Goal: Information Seeking & Learning: Learn about a topic

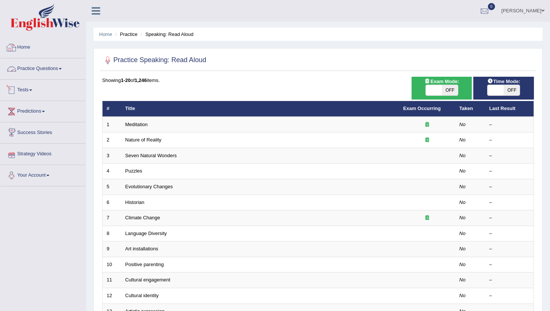
click at [28, 51] on link "Home" at bounding box center [42, 46] width 85 height 19
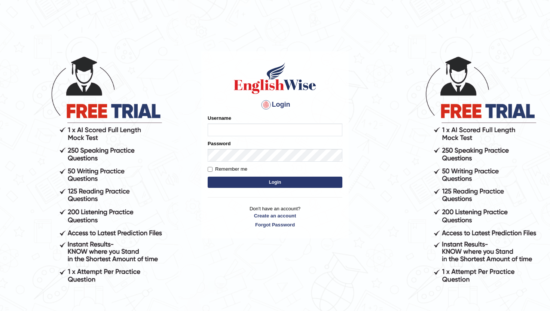
click at [241, 131] on input "Username" at bounding box center [275, 129] width 135 height 13
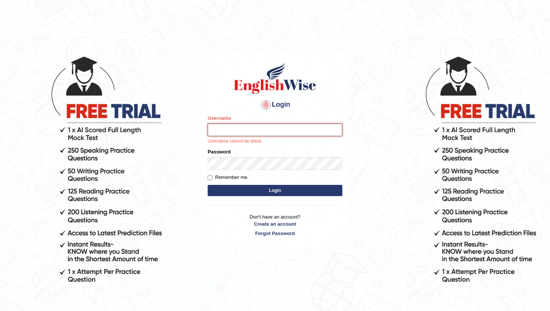
type input "pavithragowda"
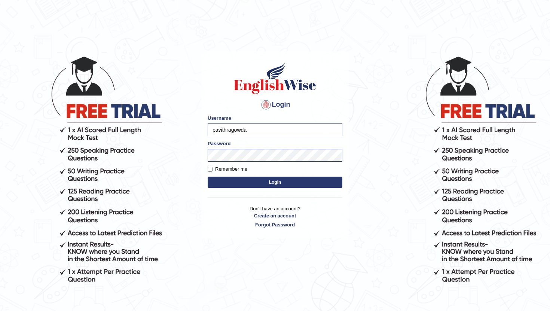
click at [275, 184] on button "Login" at bounding box center [275, 182] width 135 height 11
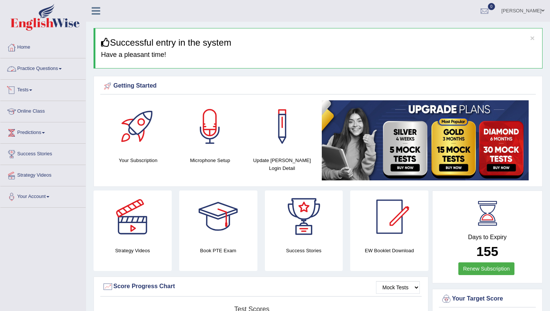
click at [56, 67] on link "Practice Questions" at bounding box center [42, 67] width 85 height 19
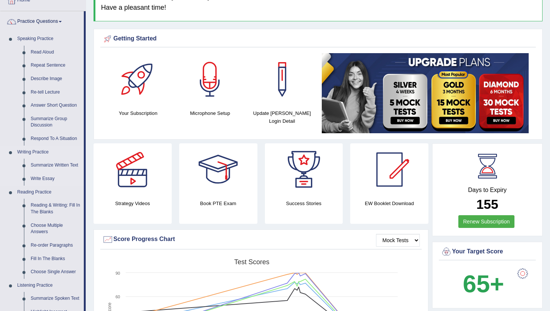
scroll to position [48, 0]
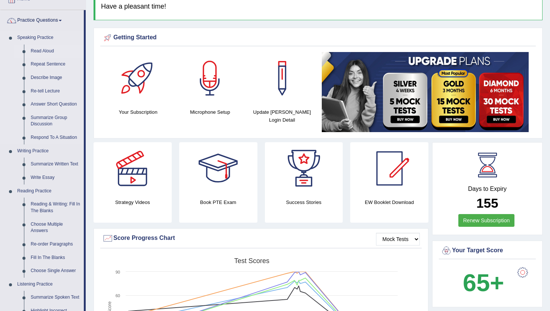
click at [48, 52] on link "Read Aloud" at bounding box center [55, 51] width 57 height 13
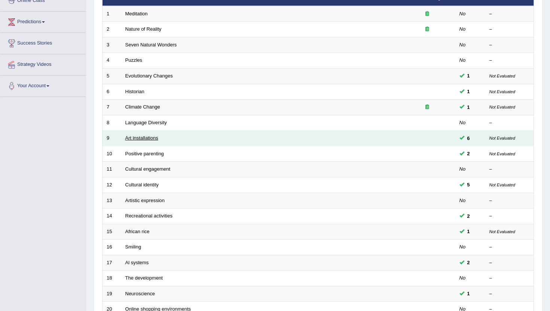
scroll to position [111, 0]
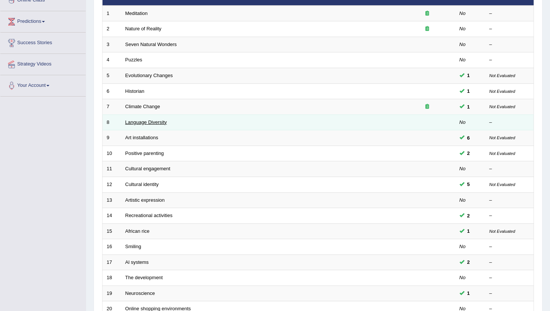
click at [150, 122] on link "Language Diversity" at bounding box center [146, 122] width 42 height 6
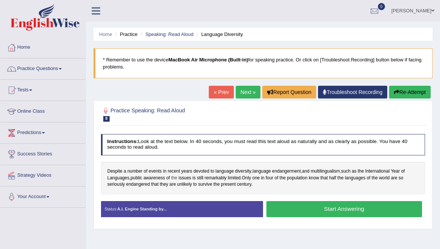
click at [177, 175] on span "the" at bounding box center [174, 178] width 6 height 7
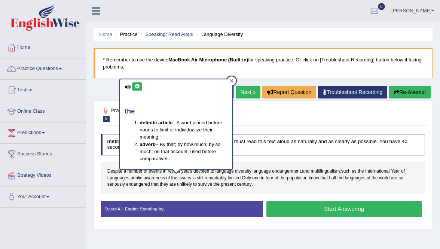
click at [235, 82] on div at bounding box center [231, 80] width 9 height 9
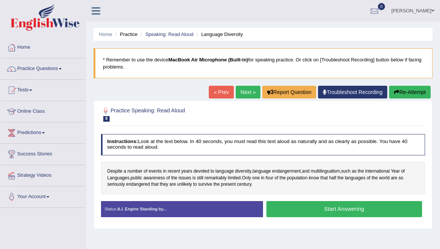
click at [250, 114] on h2 "Practice Speaking: Read Aloud 8 Language Diversity" at bounding box center [201, 114] width 201 height 16
click at [62, 69] on span at bounding box center [60, 68] width 3 height 1
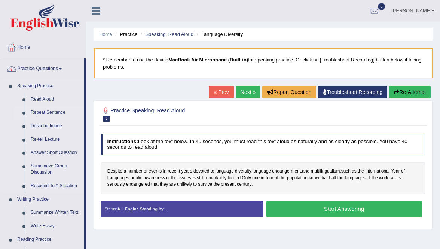
click at [38, 112] on link "Repeat Sentence" at bounding box center [55, 112] width 57 height 13
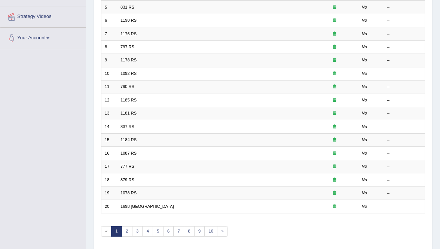
scroll to position [159, 0]
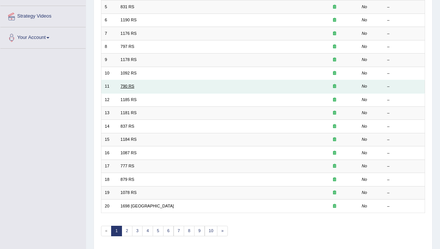
click at [127, 85] on link "790 RS" at bounding box center [127, 86] width 14 height 4
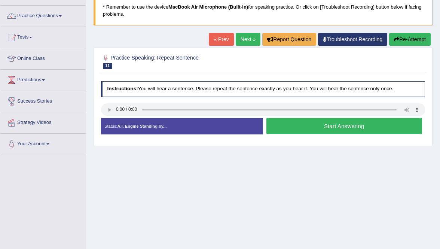
scroll to position [55, 0]
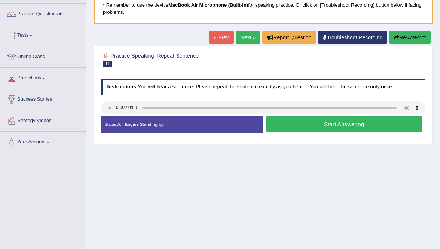
click at [244, 36] on link "Next »" at bounding box center [248, 37] width 25 height 13
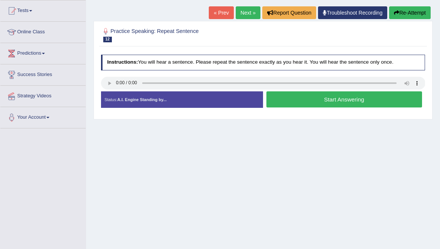
scroll to position [80, 0]
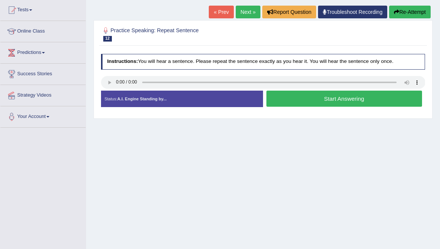
click at [247, 10] on link "Next »" at bounding box center [248, 12] width 25 height 13
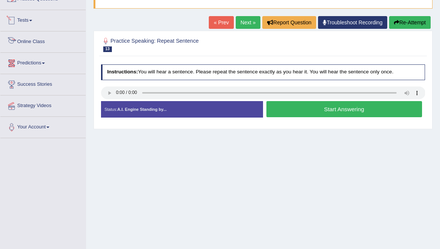
scroll to position [48, 0]
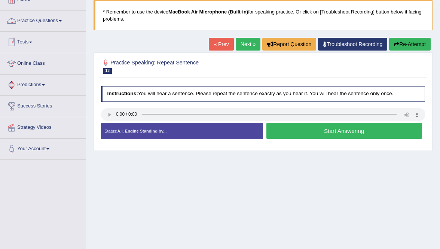
click at [43, 23] on link "Practice Questions" at bounding box center [42, 19] width 85 height 19
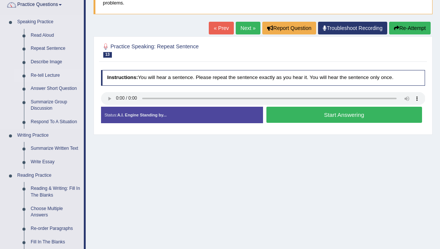
scroll to position [67, 0]
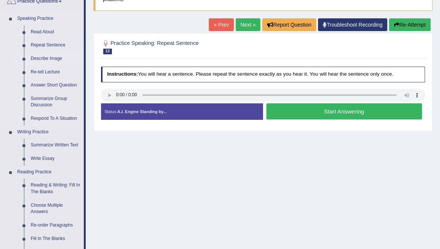
click at [54, 57] on link "Describe Image" at bounding box center [55, 58] width 57 height 13
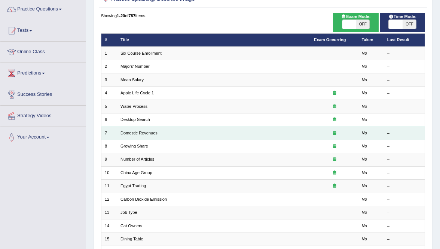
click at [133, 132] on link "Domestic Revenues" at bounding box center [138, 133] width 37 height 4
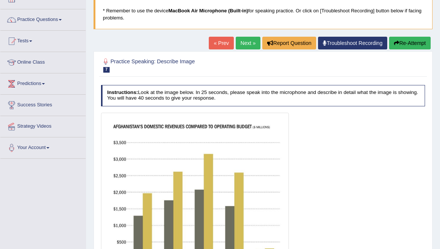
scroll to position [16, 0]
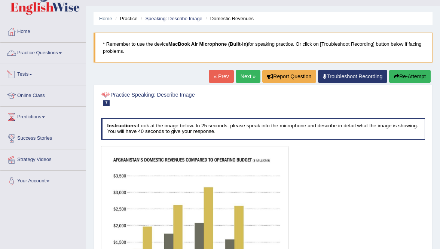
click at [51, 52] on link "Practice Questions" at bounding box center [42, 52] width 85 height 19
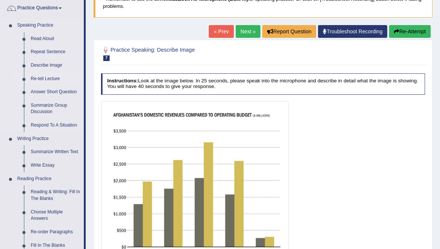
scroll to position [64, 0]
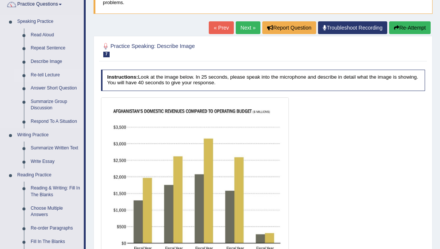
click at [52, 77] on link "Re-tell Lecture" at bounding box center [55, 74] width 57 height 13
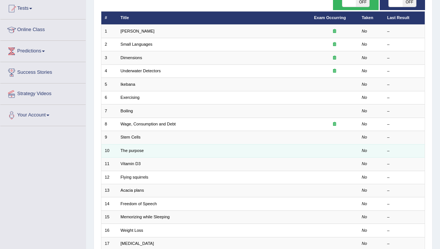
scroll to position [89, 0]
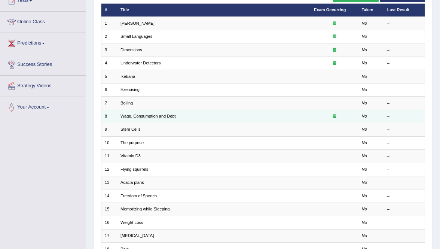
click at [167, 116] on link "Wage, Consumption and Debt" at bounding box center [147, 116] width 55 height 4
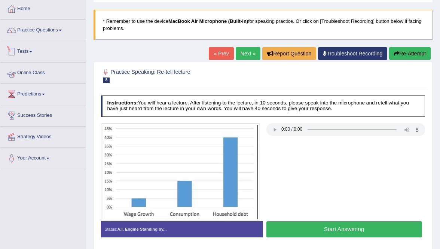
scroll to position [47, 0]
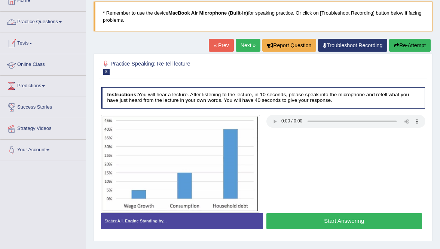
click at [64, 24] on link "Practice Questions" at bounding box center [42, 21] width 85 height 19
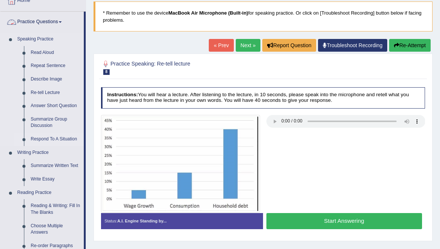
scroll to position [94, 0]
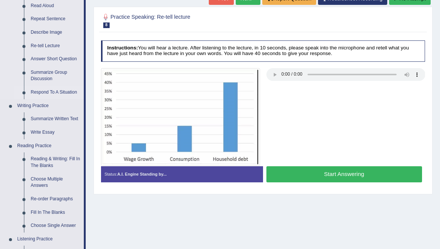
click at [58, 91] on link "Respond To A Situation" at bounding box center [55, 92] width 57 height 13
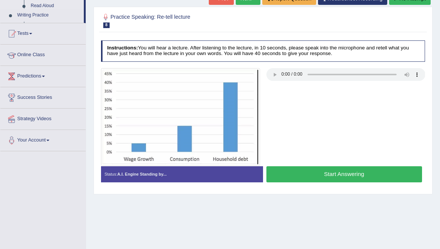
scroll to position [122, 0]
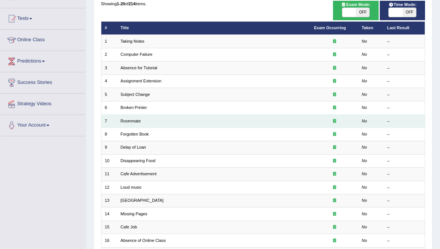
scroll to position [72, 0]
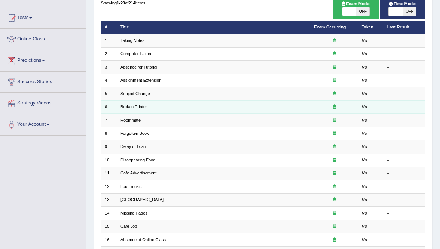
click at [143, 106] on link "Broken Printer" at bounding box center [133, 106] width 27 height 4
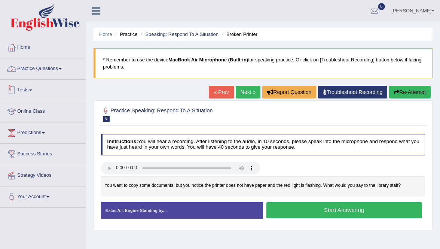
click at [54, 67] on link "Practice Questions" at bounding box center [42, 67] width 85 height 19
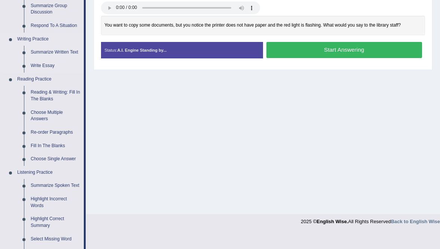
scroll to position [158, 0]
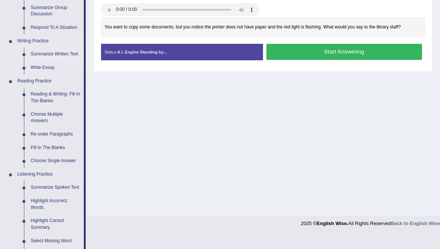
click at [65, 52] on link "Summarize Written Text" at bounding box center [55, 54] width 57 height 13
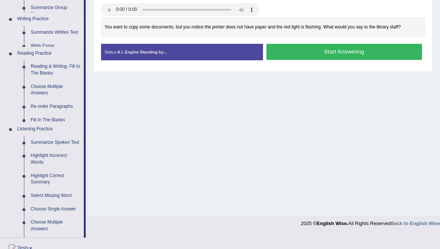
scroll to position [128, 0]
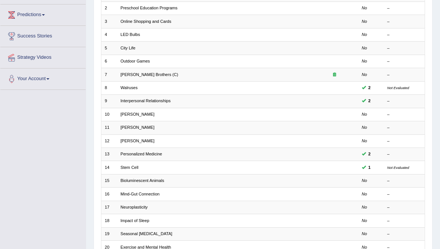
scroll to position [132, 0]
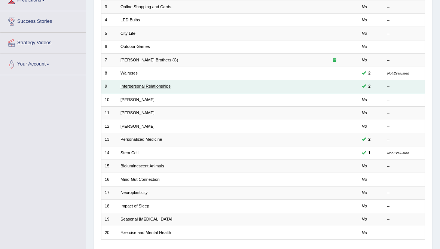
click at [165, 84] on link "Interpersonal Relationships" at bounding box center [145, 86] width 50 height 4
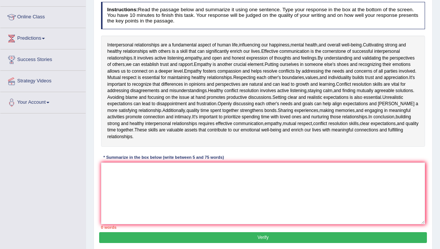
scroll to position [103, 0]
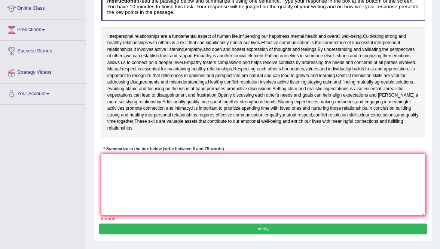
click at [160, 161] on textarea at bounding box center [263, 185] width 324 height 62
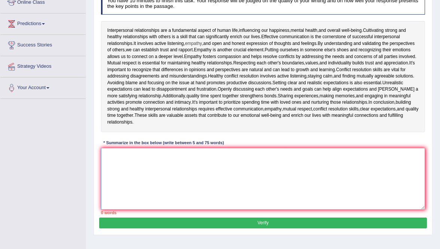
scroll to position [126, 0]
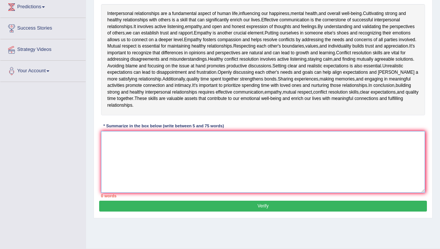
click at [108, 138] on textarea at bounding box center [263, 162] width 324 height 62
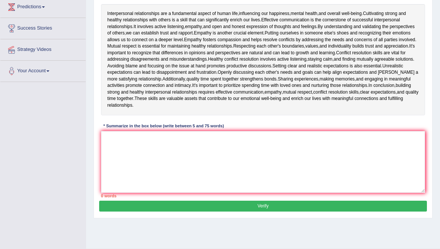
drag, startPoint x: 119, startPoint y: 195, endPoint x: 104, endPoint y: 196, distance: 15.4
click at [104, 196] on div "0 words" at bounding box center [263, 196] width 324 height 6
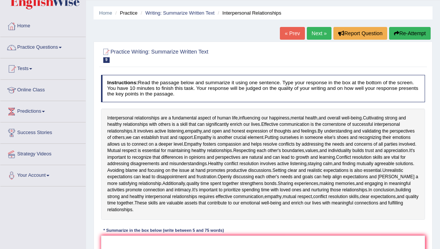
scroll to position [12, 0]
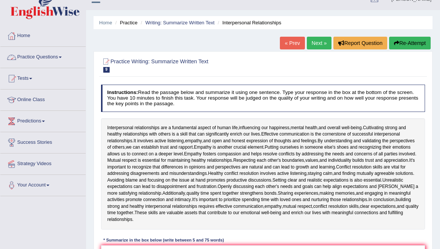
click at [43, 61] on link "Practice Questions" at bounding box center [42, 56] width 85 height 19
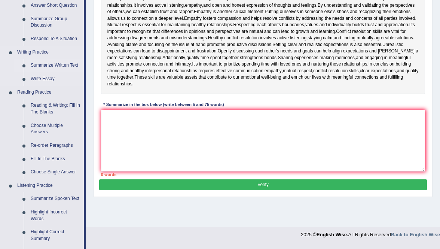
scroll to position [147, 0]
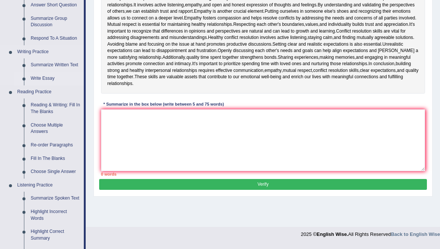
click at [52, 77] on link "Write Essay" at bounding box center [55, 78] width 57 height 13
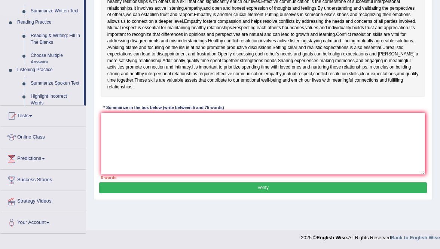
scroll to position [114, 0]
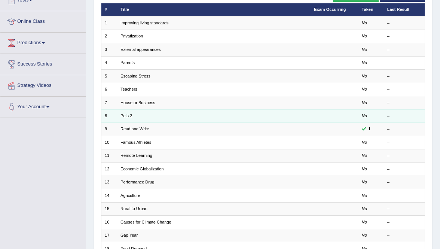
scroll to position [102, 0]
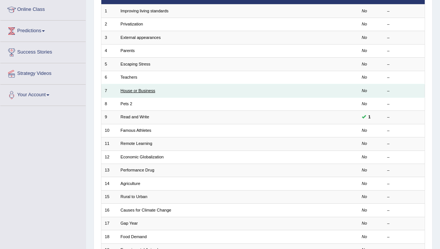
click at [146, 88] on link "House or Business" at bounding box center [137, 90] width 35 height 4
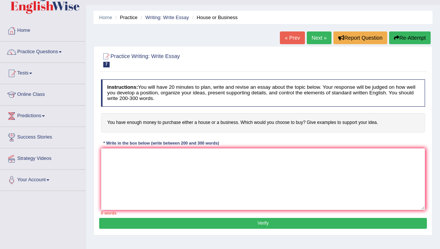
scroll to position [15, 0]
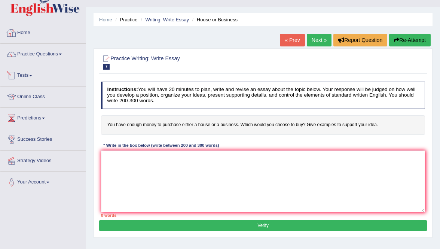
click at [26, 29] on link "Home" at bounding box center [42, 31] width 85 height 19
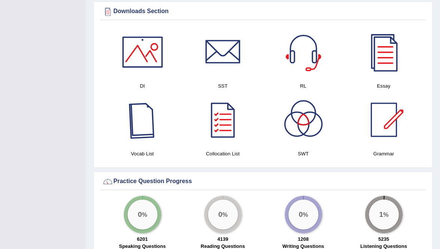
scroll to position [392, 0]
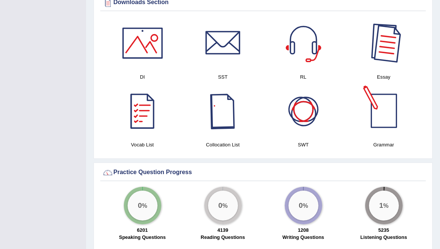
click at [377, 53] on div at bounding box center [384, 43] width 52 height 52
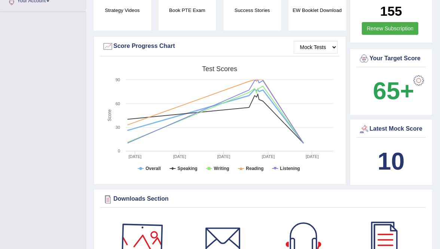
scroll to position [0, 0]
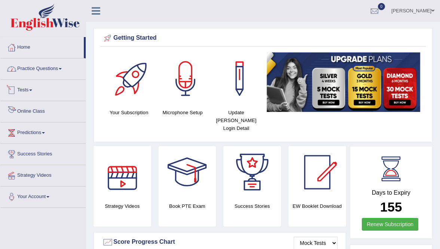
click at [49, 65] on link "Practice Questions" at bounding box center [42, 67] width 85 height 19
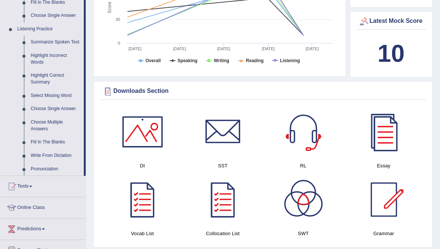
scroll to position [308, 0]
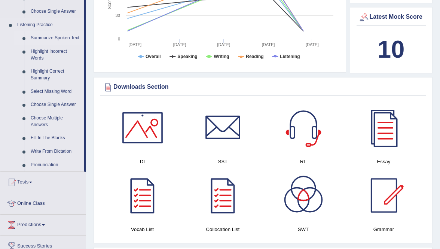
click at [54, 37] on link "Summarize Spoken Text" at bounding box center [55, 37] width 57 height 13
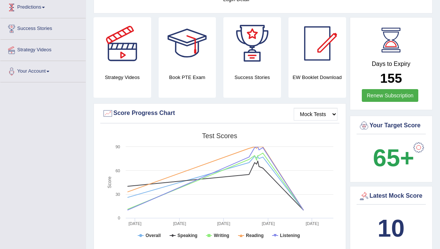
scroll to position [97, 0]
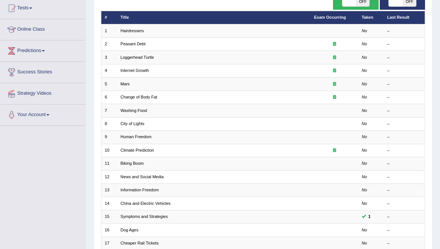
scroll to position [112, 0]
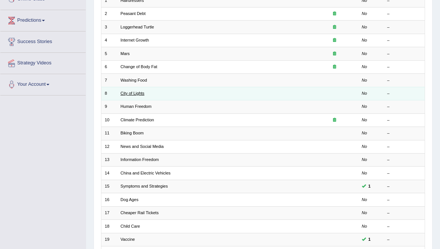
click at [144, 93] on link "City of Lights" at bounding box center [132, 93] width 24 height 4
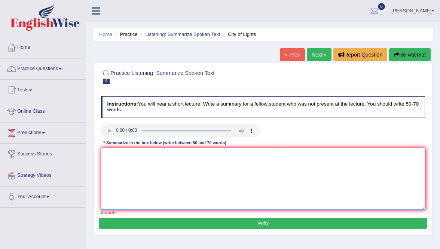
click at [147, 154] on textarea at bounding box center [263, 179] width 324 height 62
drag, startPoint x: 193, startPoint y: 141, endPoint x: 207, endPoint y: 143, distance: 14.3
click at [206, 143] on div "* Summarize in the box below (write between 50 and 70 words)" at bounding box center [165, 143] width 128 height 6
click at [115, 153] on textarea at bounding box center [263, 179] width 324 height 62
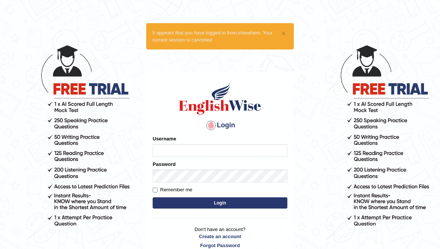
click at [214, 153] on input "Username" at bounding box center [220, 150] width 135 height 13
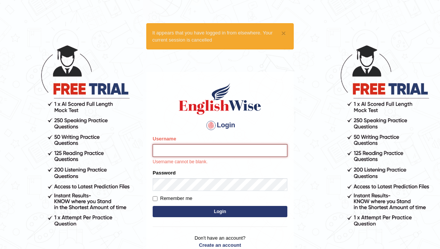
type input "pavithragowda"
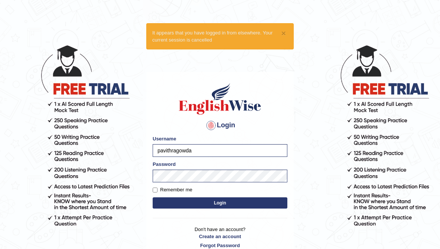
click at [207, 202] on button "Login" at bounding box center [220, 202] width 135 height 11
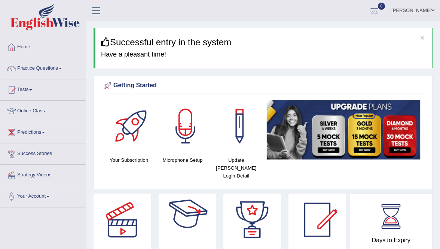
scroll to position [6, 0]
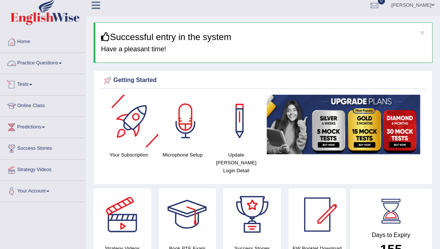
click at [55, 62] on link "Practice Questions" at bounding box center [42, 62] width 85 height 19
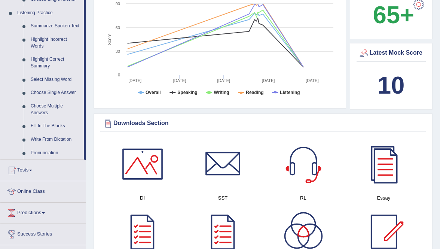
scroll to position [318, 0]
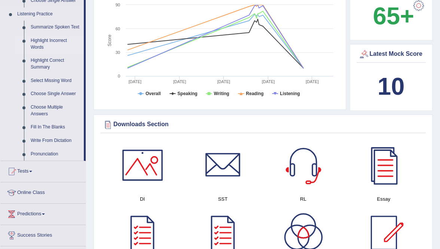
click at [41, 49] on link "Highlight Incorrect Words" at bounding box center [55, 44] width 57 height 20
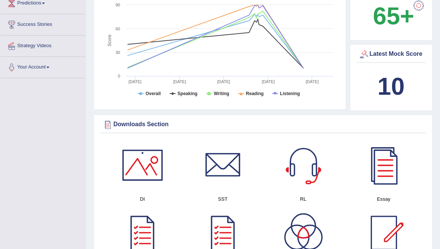
scroll to position [138, 0]
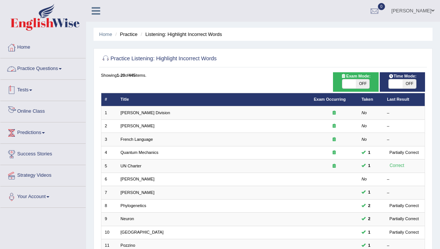
click at [57, 71] on link "Practice Questions" at bounding box center [42, 67] width 85 height 19
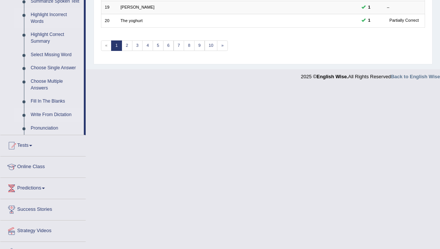
scroll to position [332, 0]
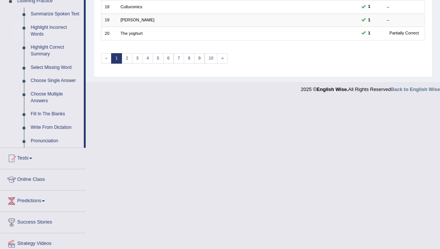
click at [44, 37] on link "Highlight Incorrect Words" at bounding box center [55, 31] width 57 height 20
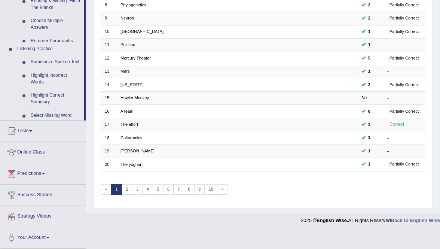
scroll to position [141, 0]
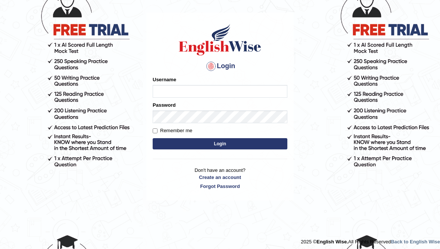
scroll to position [57, 0]
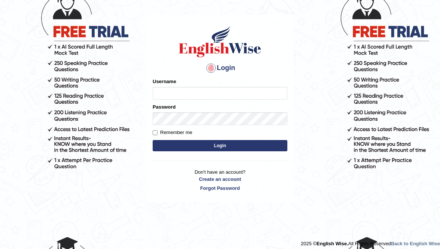
click at [203, 93] on input "Username" at bounding box center [220, 93] width 135 height 13
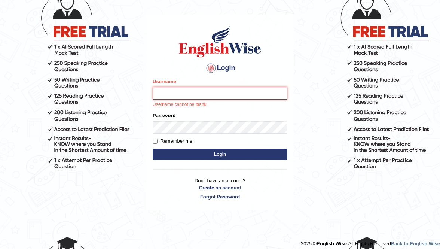
type input "pavithragowda"
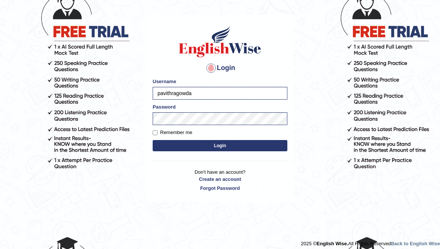
click at [225, 146] on button "Login" at bounding box center [220, 145] width 135 height 11
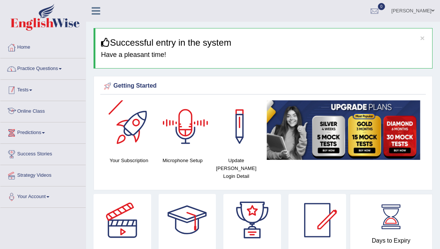
click at [51, 69] on link "Practice Questions" at bounding box center [42, 67] width 85 height 19
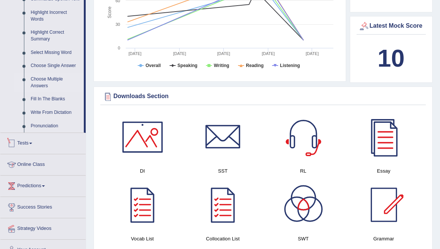
scroll to position [339, 0]
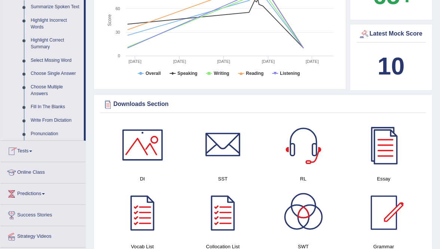
click at [47, 28] on link "Highlight Incorrect Words" at bounding box center [55, 24] width 57 height 20
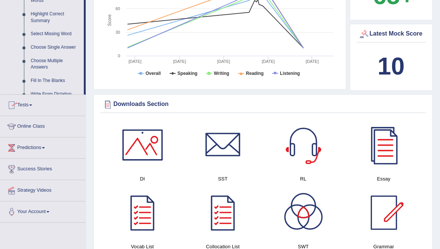
scroll to position [148, 0]
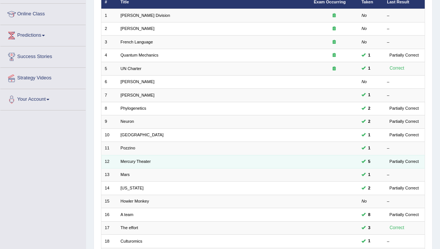
scroll to position [104, 0]
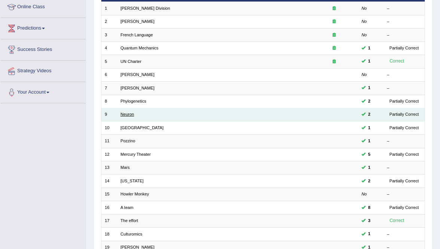
click at [128, 113] on link "Neuron" at bounding box center [126, 114] width 13 height 4
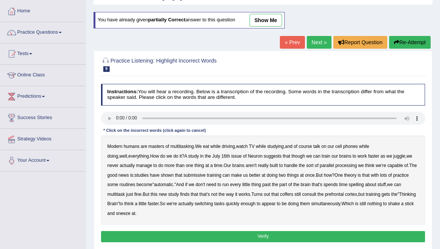
scroll to position [59, 0]
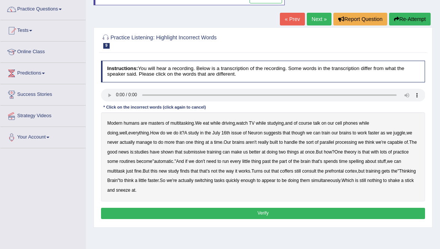
click at [310, 122] on b "course" at bounding box center [305, 122] width 13 height 5
click at [52, 12] on link "Practice Questions" at bounding box center [42, 8] width 85 height 19
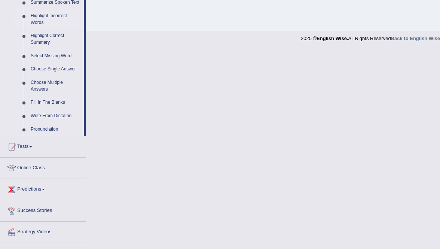
scroll to position [365, 0]
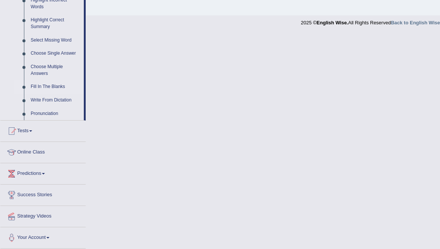
click at [51, 88] on link "Fill In The Blanks" at bounding box center [55, 86] width 57 height 13
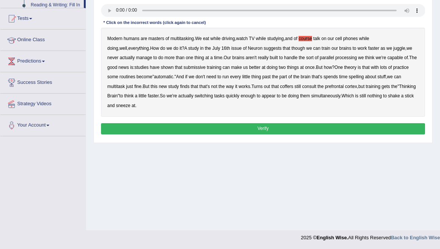
scroll to position [126, 0]
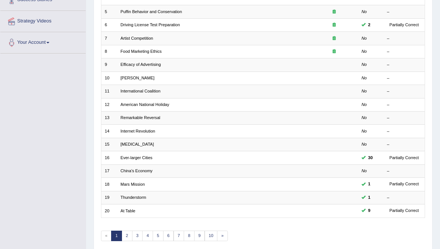
scroll to position [165, 0]
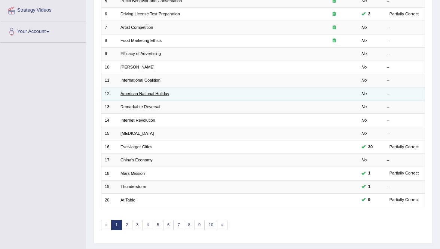
click at [150, 94] on link "American National Holiday" at bounding box center [144, 93] width 49 height 4
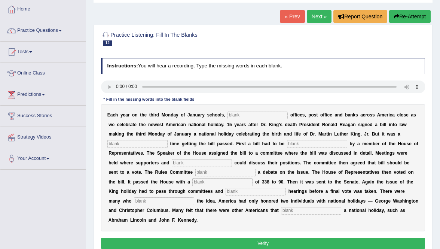
scroll to position [25, 0]
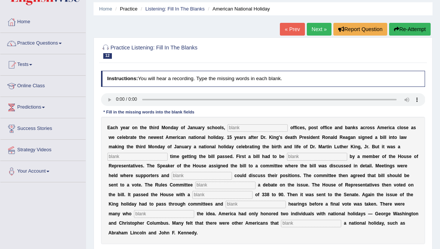
click at [318, 25] on link "Next »" at bounding box center [319, 29] width 25 height 13
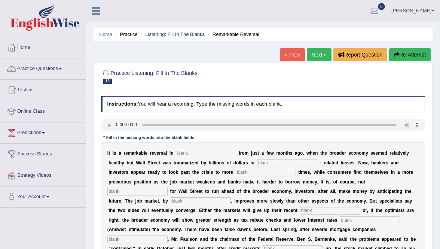
click at [314, 56] on link "Next »" at bounding box center [319, 54] width 25 height 13
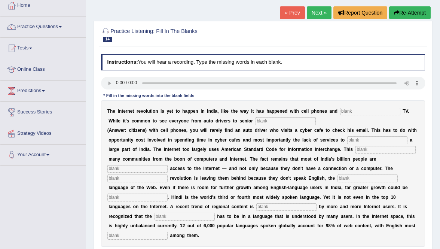
scroll to position [47, 0]
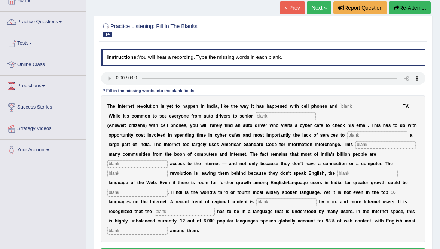
click at [320, 5] on link "Next »" at bounding box center [319, 7] width 25 height 13
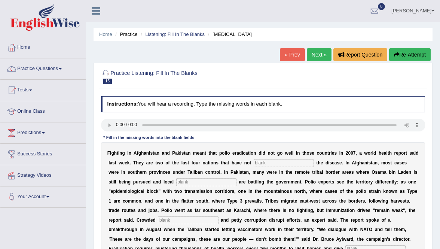
click at [314, 55] on link "Next »" at bounding box center [319, 54] width 25 height 13
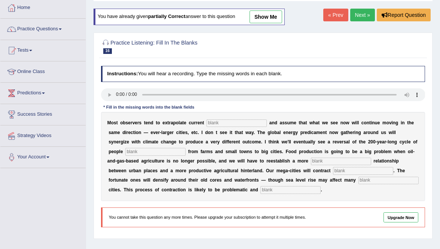
scroll to position [27, 0]
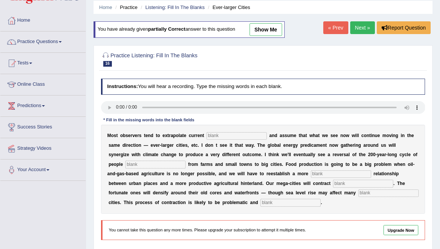
click at [352, 30] on link "Next »" at bounding box center [362, 27] width 25 height 13
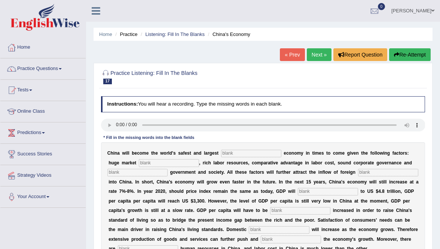
click at [323, 52] on link "Next »" at bounding box center [319, 54] width 25 height 13
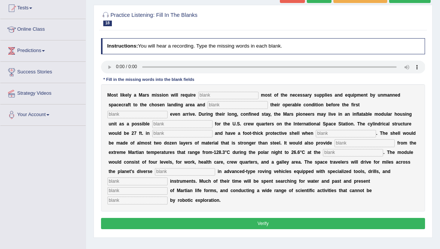
scroll to position [70, 0]
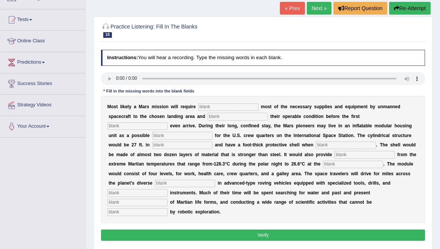
click at [321, 2] on link "Next »" at bounding box center [319, 8] width 25 height 13
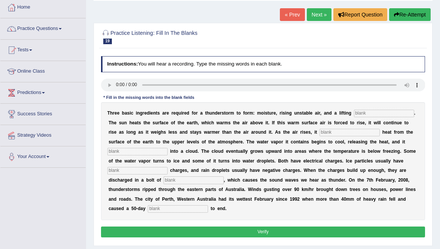
scroll to position [41, 0]
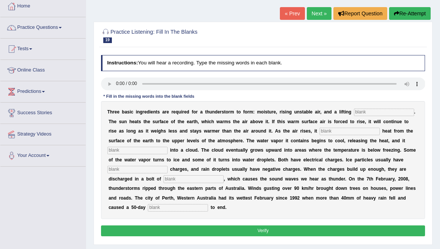
click at [315, 16] on link "Next »" at bounding box center [319, 13] width 25 height 13
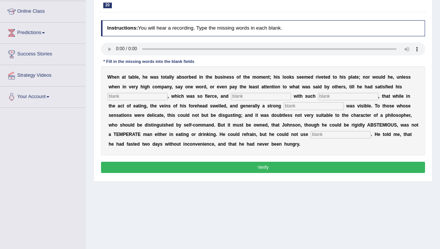
scroll to position [100, 0]
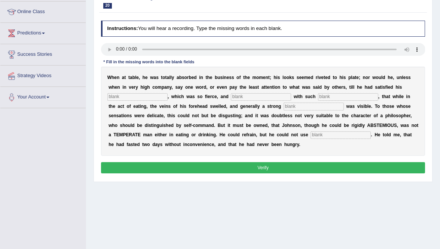
click at [146, 97] on input "text" at bounding box center [137, 96] width 60 height 7
click at [148, 100] on input "text" at bounding box center [137, 96] width 60 height 7
click at [148, 99] on input "text" at bounding box center [137, 96] width 60 height 7
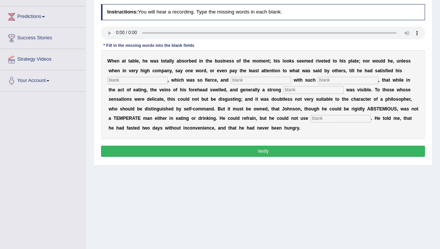
click at [127, 84] on input "text" at bounding box center [137, 80] width 60 height 7
type input "A"
type input "apetite"
click at [234, 81] on input "text" at bounding box center [261, 80] width 60 height 7
click at [335, 82] on input "text" at bounding box center [348, 80] width 60 height 7
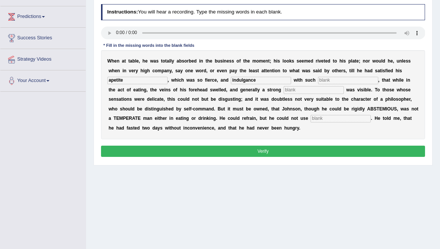
click at [251, 80] on input "indulgance" at bounding box center [261, 80] width 60 height 7
type input "indulge"
click at [318, 82] on input "text" at bounding box center [348, 80] width 60 height 7
click at [284, 91] on input "text" at bounding box center [314, 89] width 60 height 7
type input "perspiration"
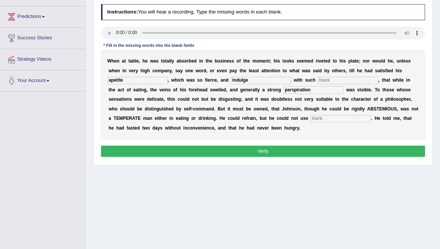
click at [311, 120] on input "text" at bounding box center [341, 118] width 60 height 7
type input "moderatly"
click at [414, 192] on div "Home Practice Listening: Fill In The Blanks At Table You have already given par…" at bounding box center [263, 71] width 354 height 374
click at [404, 116] on b "t" at bounding box center [404, 118] width 1 height 5
click at [114, 83] on input "apetite" at bounding box center [137, 80] width 60 height 7
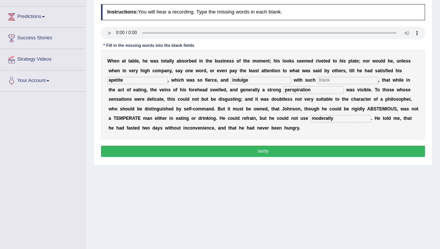
click at [246, 81] on input "indulge" at bounding box center [261, 80] width 60 height 7
type input "indulged"
click at [318, 80] on input "text" at bounding box center [348, 80] width 60 height 7
type input "intenseness"
drag, startPoint x: 22, startPoint y: 242, endPoint x: 381, endPoint y: 213, distance: 359.7
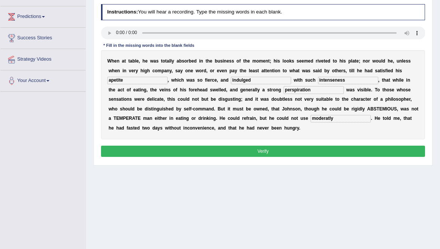
click at [381, 213] on div "Home Practice Listening: Fill In The Blanks At Table You have already given par…" at bounding box center [263, 71] width 354 height 374
click at [311, 120] on input "moderatly" at bounding box center [341, 118] width 60 height 7
click at [257, 153] on button "Verify" at bounding box center [263, 151] width 324 height 11
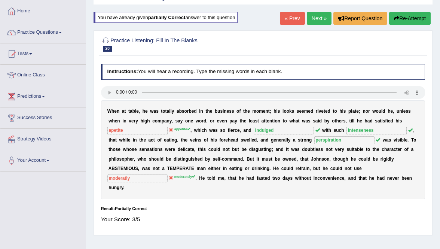
scroll to position [24, 0]
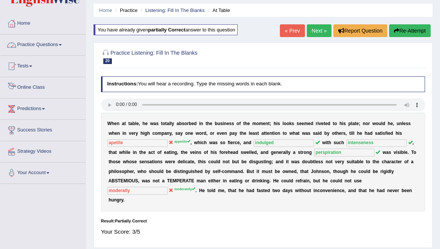
click at [59, 47] on link "Practice Questions" at bounding box center [42, 43] width 85 height 19
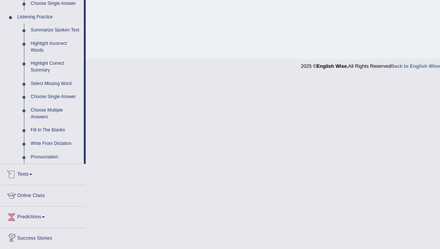
scroll to position [323, 0]
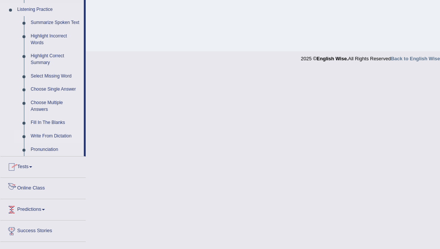
click at [50, 143] on link "Write From Dictation" at bounding box center [55, 135] width 57 height 13
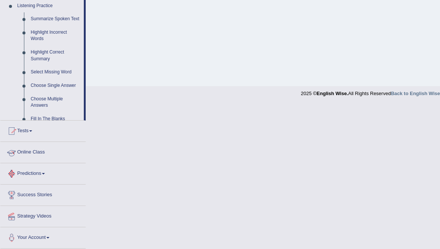
scroll to position [217, 0]
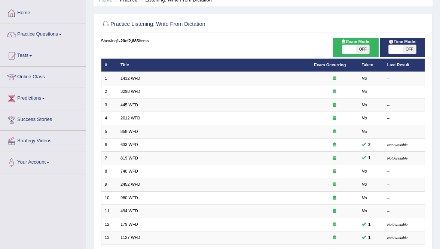
scroll to position [65, 0]
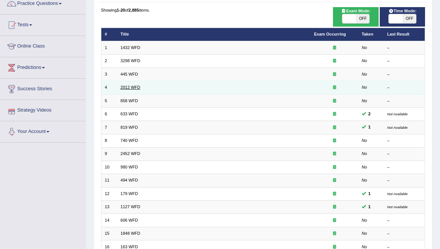
click at [131, 87] on link "2012 WFD" at bounding box center [130, 87] width 20 height 4
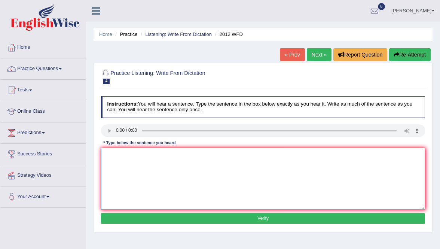
click at [151, 153] on textarea at bounding box center [263, 179] width 324 height 62
click at [112, 149] on textarea at bounding box center [263, 179] width 324 height 62
click at [126, 155] on textarea "There is a great deal of debate on this topic." at bounding box center [263, 179] width 324 height 62
click at [180, 155] on textarea "There is a great deal of debate on this topic." at bounding box center [263, 179] width 324 height 62
click at [151, 155] on textarea "There is a great deal of debate on this topics topic." at bounding box center [263, 179] width 324 height 62
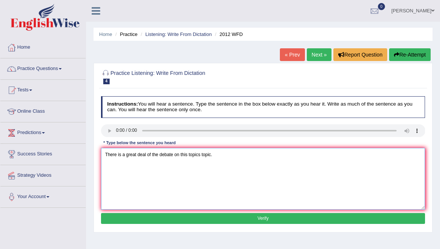
click at [125, 158] on textarea "There is a great deal of the debate on this topics topic." at bounding box center [263, 179] width 324 height 62
type textarea "There is a an great deal of the debate on this topics topic."
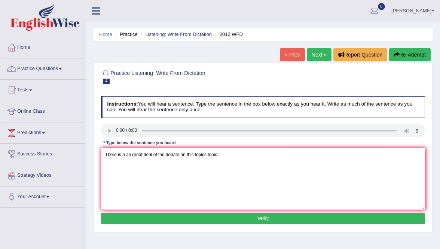
click at [273, 217] on button "Verify" at bounding box center [263, 218] width 324 height 11
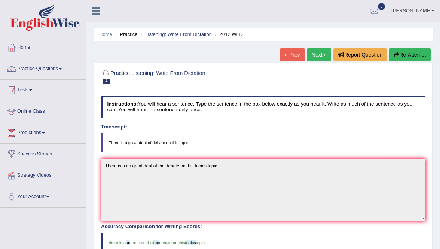
click at [31, 89] on link "Tests" at bounding box center [42, 89] width 85 height 19
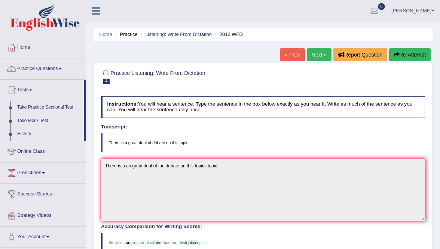
click at [70, 109] on link "Take Practice Sectional Test" at bounding box center [49, 107] width 70 height 13
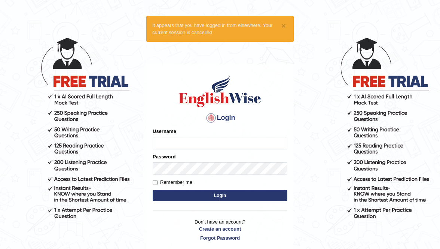
click at [231, 144] on input "Username" at bounding box center [220, 143] width 135 height 13
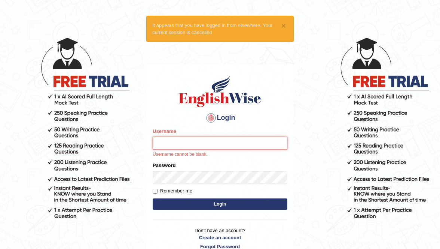
type input "pavithragowda"
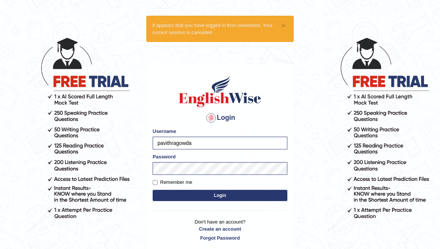
click at [227, 197] on button "Login" at bounding box center [220, 195] width 135 height 11
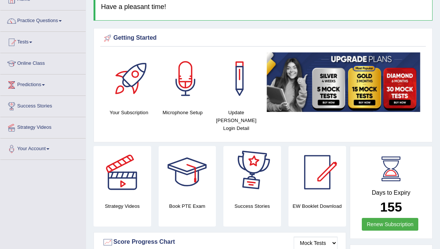
scroll to position [54, 0]
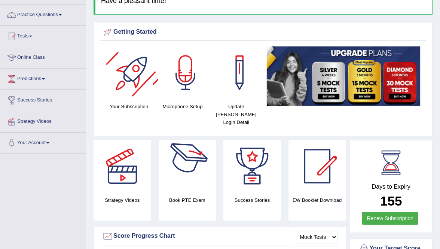
click at [31, 37] on link "Tests" at bounding box center [42, 35] width 85 height 19
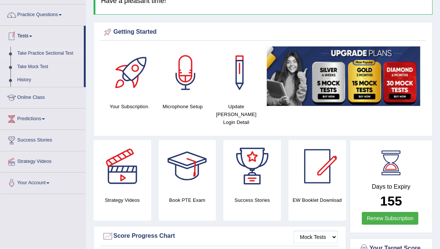
click at [45, 54] on link "Take Practice Sectional Test" at bounding box center [49, 53] width 70 height 13
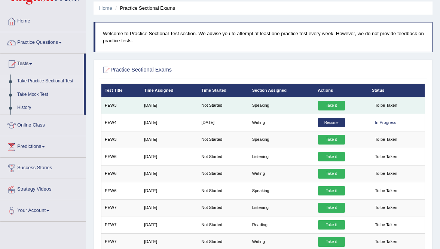
scroll to position [21, 0]
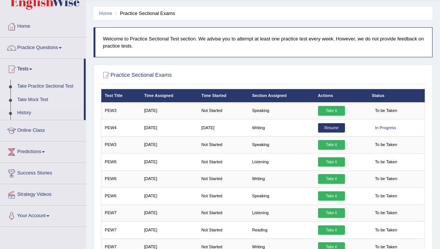
click at [25, 98] on link "Take Mock Test" at bounding box center [49, 99] width 70 height 13
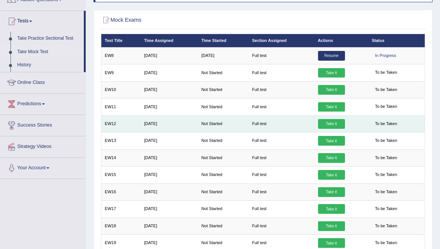
scroll to position [70, 0]
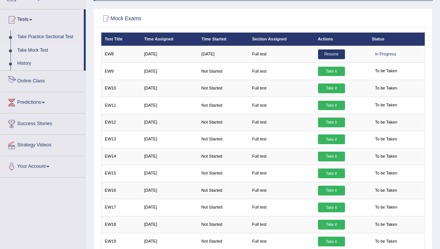
click at [31, 64] on link "History" at bounding box center [49, 63] width 70 height 13
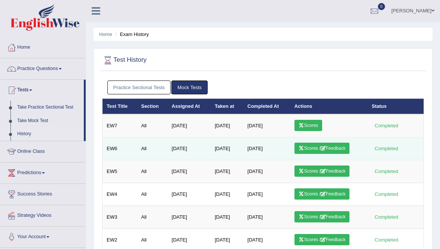
click at [342, 146] on link "Scores / Feedback" at bounding box center [322, 148] width 55 height 11
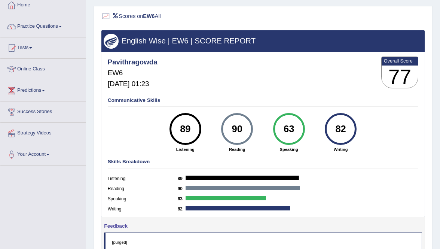
scroll to position [42, 0]
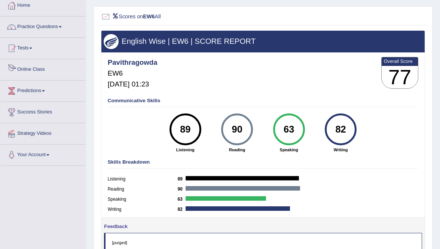
click at [28, 66] on link "Online Class" at bounding box center [42, 68] width 85 height 19
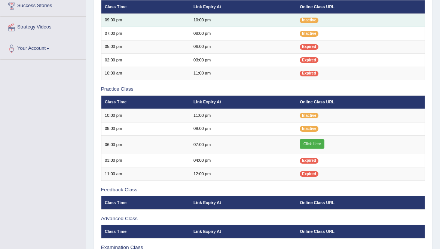
scroll to position [149, 0]
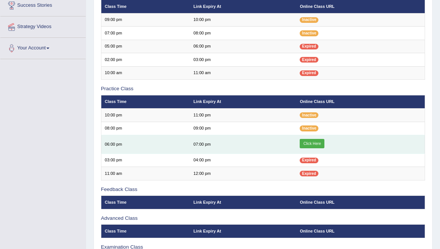
click at [311, 142] on link "Click Here" at bounding box center [312, 144] width 25 height 10
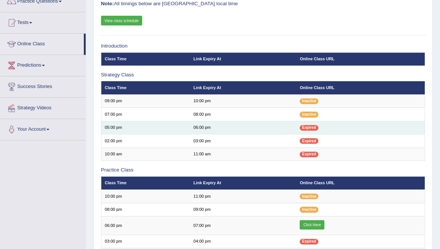
scroll to position [107, 0]
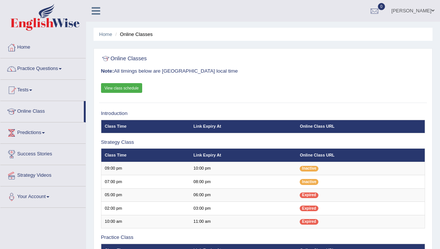
click at [426, 13] on link "pavithra" at bounding box center [413, 9] width 54 height 19
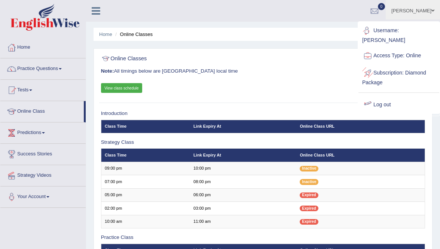
click at [381, 100] on link "Log out" at bounding box center [398, 104] width 81 height 17
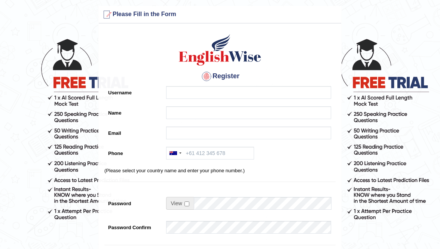
scroll to position [7, 0]
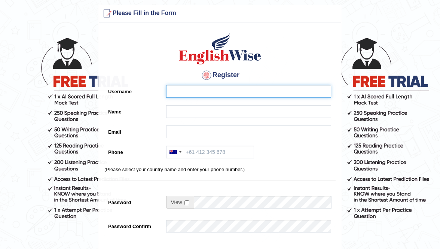
click at [182, 91] on input "Username" at bounding box center [248, 91] width 165 height 13
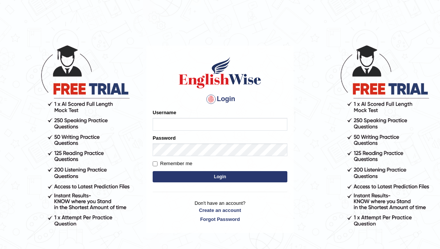
click at [205, 120] on input "Username" at bounding box center [220, 124] width 135 height 13
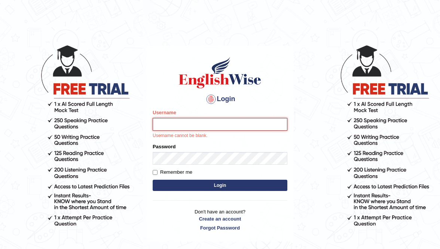
click at [183, 122] on input "Username" at bounding box center [220, 124] width 135 height 13
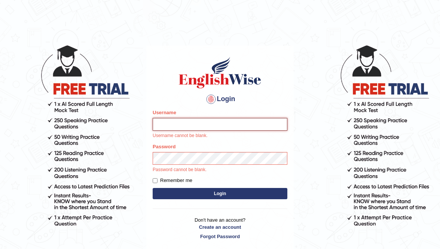
type input "pavithragowda"
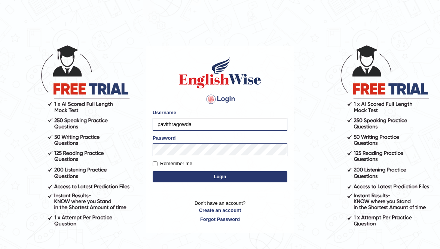
click at [229, 177] on button "Login" at bounding box center [220, 176] width 135 height 11
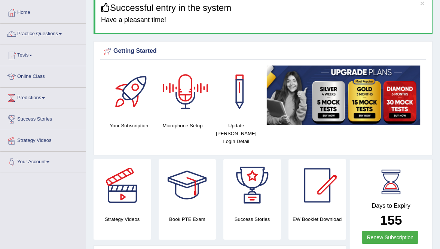
scroll to position [46, 0]
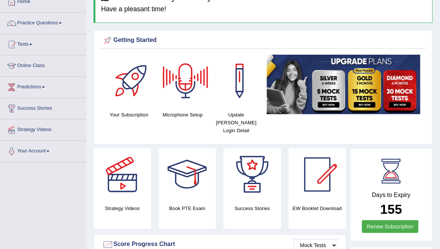
click at [186, 86] on div at bounding box center [185, 81] width 52 height 52
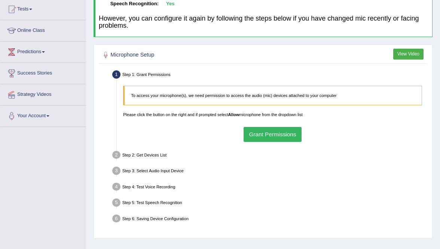
scroll to position [82, 0]
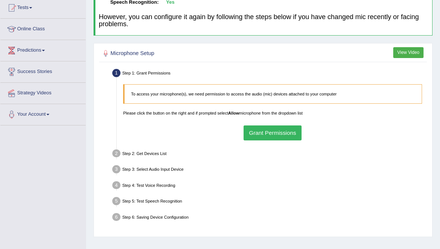
click at [415, 53] on button "View Video" at bounding box center [408, 52] width 30 height 11
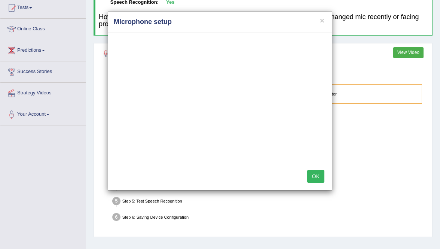
click at [314, 178] on button "OK" at bounding box center [315, 176] width 17 height 13
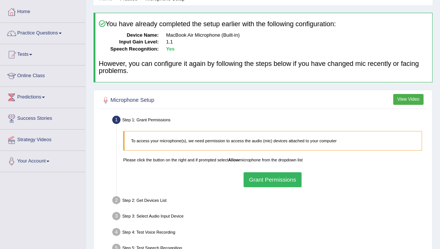
scroll to position [35, 0]
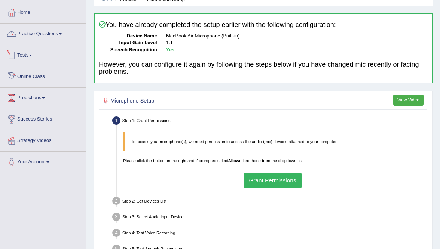
click at [54, 31] on link "Practice Questions" at bounding box center [42, 33] width 85 height 19
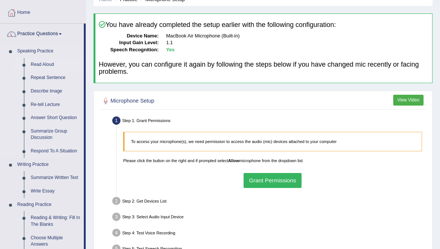
click at [40, 63] on link "Read Aloud" at bounding box center [55, 64] width 57 height 13
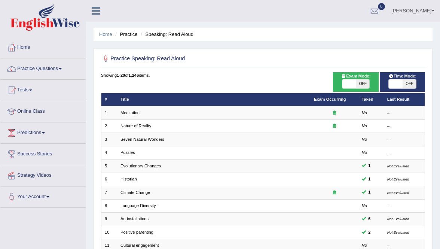
click at [422, 11] on link "[PERSON_NAME]" at bounding box center [413, 9] width 54 height 19
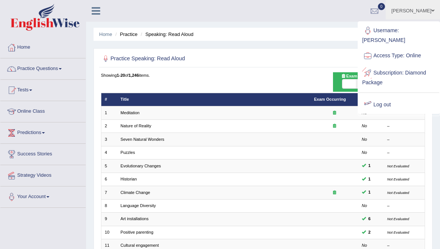
click at [379, 104] on link "Log out" at bounding box center [398, 104] width 81 height 17
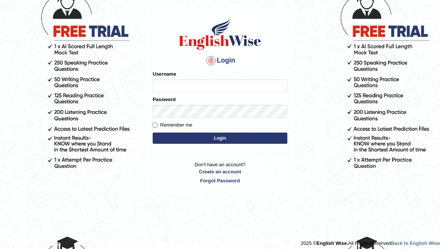
scroll to position [62, 0]
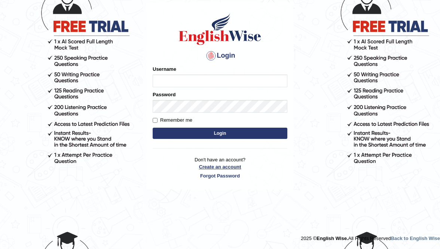
click at [214, 165] on link "Create an account" at bounding box center [220, 166] width 135 height 7
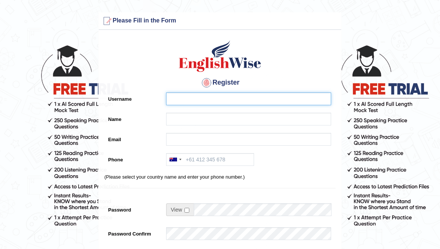
click at [192, 103] on input "Username" at bounding box center [248, 98] width 165 height 13
type input "harikalathil"
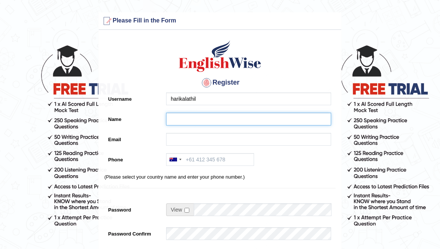
click at [178, 118] on input "Name" at bounding box center [248, 119] width 165 height 13
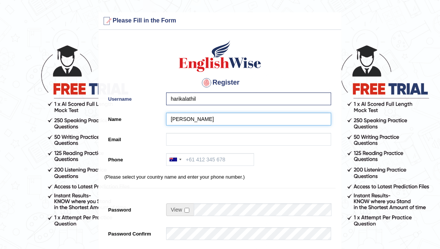
type input "[PERSON_NAME]"
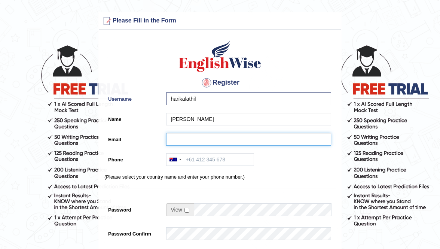
click at [173, 137] on input "Email" at bounding box center [248, 139] width 165 height 13
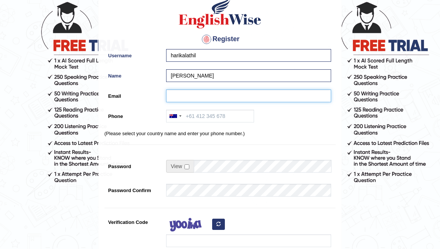
scroll to position [44, 0]
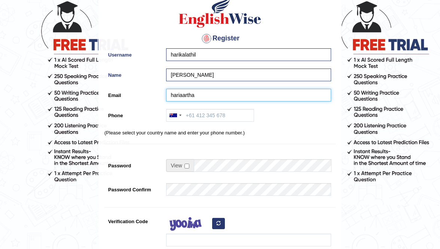
click at [182, 95] on input "hariaartha" at bounding box center [248, 95] width 165 height 13
click at [209, 96] on input "harihartha" at bounding box center [248, 95] width 165 height 13
click at [194, 95] on input "harihartha" at bounding box center [248, 95] width 165 height 13
click at [202, 97] on input "hariharthak" at bounding box center [248, 95] width 165 height 13
click at [183, 95] on input "hariharthak" at bounding box center [248, 95] width 165 height 13
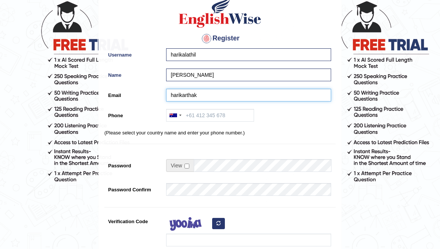
click at [196, 96] on input "harikarthak" at bounding box center [248, 95] width 165 height 13
type input "harikarthakb@gmail.com"
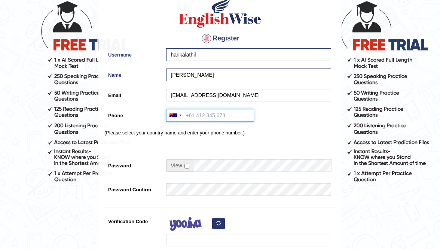
click at [195, 115] on input "Phone" at bounding box center [210, 115] width 88 height 13
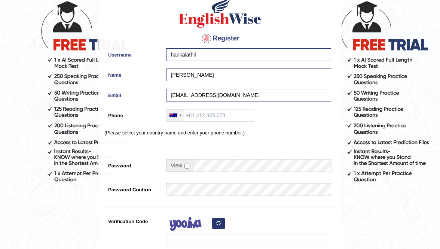
click at [180, 113] on div at bounding box center [175, 115] width 17 height 12
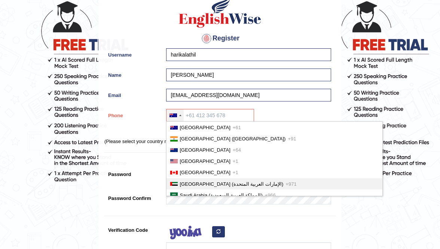
click at [195, 185] on span "United Arab Emirates (‫الإمارات العربية المتحدة‬‎)" at bounding box center [232, 184] width 104 height 6
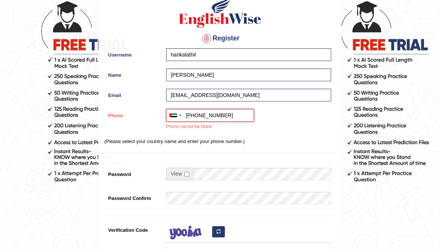
type input "+971562387115"
click at [268, 127] on div "Australia +61 India (भारत) +91 New Zealand +64 United States +1 Canada +1 Unite…" at bounding box center [246, 121] width 169 height 25
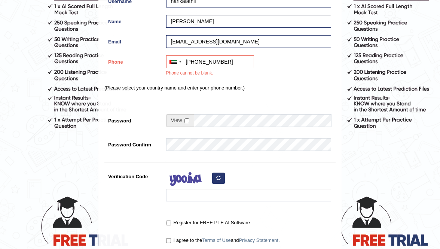
scroll to position [136, 0]
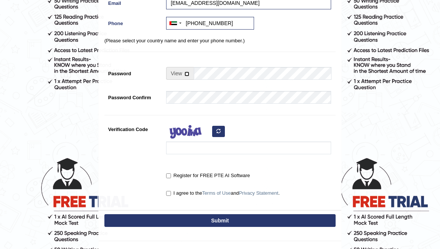
click at [186, 74] on input "checkbox" at bounding box center [186, 73] width 5 height 5
checkbox input "true"
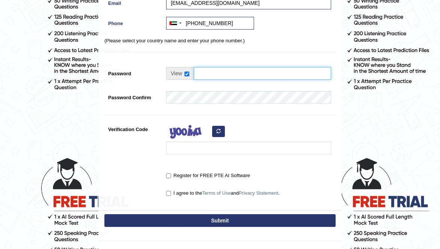
click at [207, 75] on input "Password" at bounding box center [262, 73] width 137 height 13
drag, startPoint x: 232, startPoint y: 73, endPoint x: 197, endPoint y: 74, distance: 35.6
click at [197, 74] on input "hari@2025" at bounding box center [262, 73] width 137 height 13
type input "hari@2025"
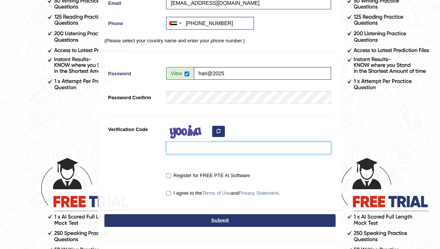
click at [187, 150] on input "Verification Code" at bounding box center [248, 147] width 165 height 13
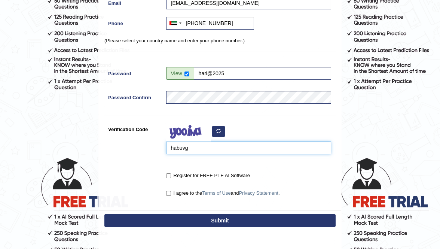
type input "habuvg"
click at [171, 174] on label "Register for FREE PTE AI Software" at bounding box center [208, 175] width 84 height 7
click at [171, 174] on input "Register for FREE PTE AI Software" at bounding box center [168, 175] width 5 height 5
checkbox input "true"
click at [170, 191] on input "I agree to the Terms of Use and Privacy Statement ." at bounding box center [168, 193] width 5 height 5
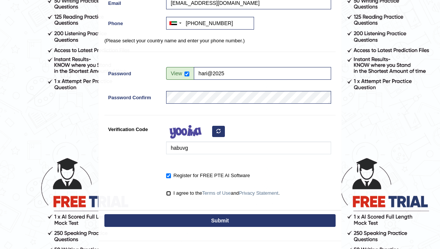
checkbox input "true"
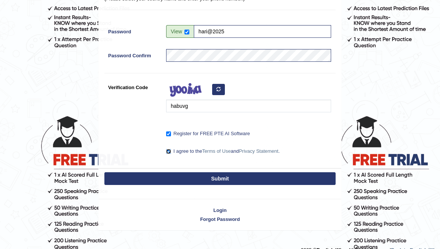
scroll to position [189, 0]
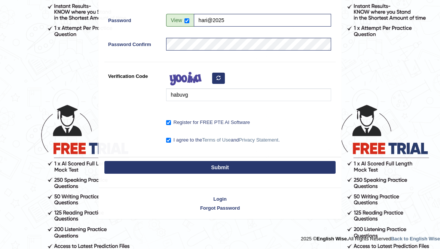
click at [234, 165] on button "Submit" at bounding box center [219, 167] width 231 height 13
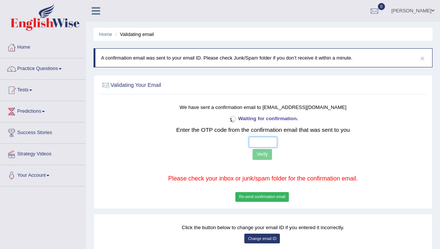
click at [253, 140] on input "text" at bounding box center [263, 142] width 29 height 11
type input "3 7 0 5"
click at [261, 155] on button "Verify" at bounding box center [262, 154] width 19 height 11
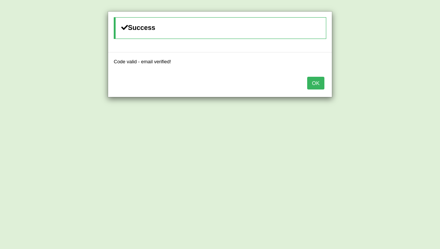
click at [308, 82] on button "OK" at bounding box center [315, 83] width 17 height 13
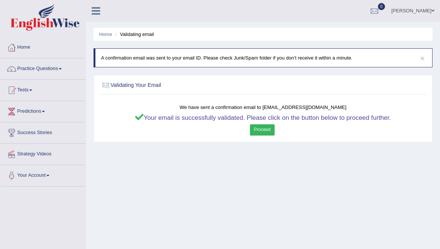
click at [271, 135] on link "Proceed" at bounding box center [262, 129] width 25 height 11
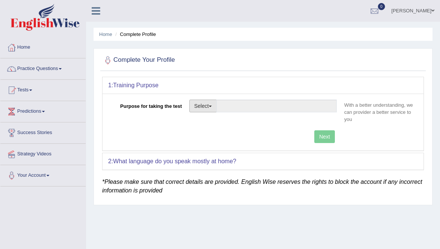
click at [211, 110] on button "Select" at bounding box center [202, 106] width 27 height 13
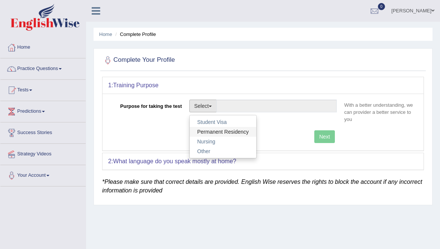
click at [213, 130] on link "Permanent Residency" at bounding box center [223, 132] width 67 height 10
type input "Permanent Residency"
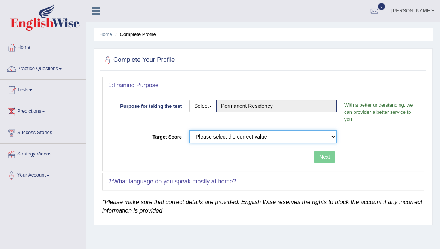
click at [236, 141] on select "Please select the correct value 50 (6 bands) 58 (6.5 bands) 65 (7 bands) 79 (8 …" at bounding box center [262, 136] width 147 height 13
select select "79"
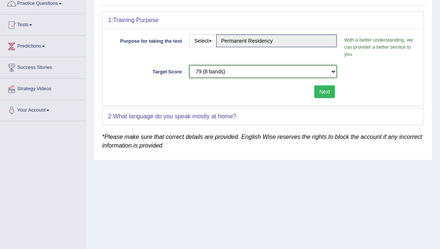
scroll to position [84, 0]
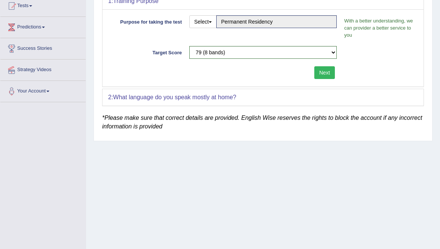
click at [322, 68] on button "Next" at bounding box center [324, 72] width 21 height 13
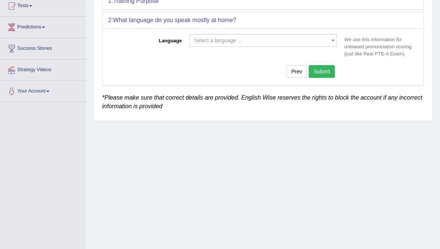
click at [283, 40] on span "Select a language ..." at bounding box center [260, 40] width 133 height 7
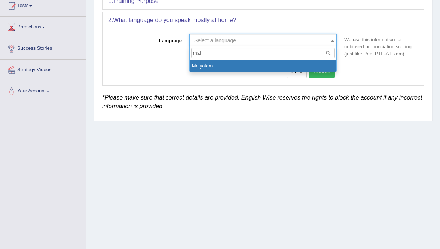
type input "mal"
select select "Malyalam"
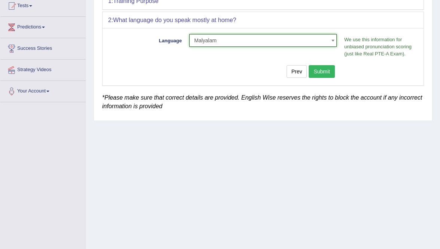
click at [317, 67] on button "Submit" at bounding box center [322, 71] width 26 height 13
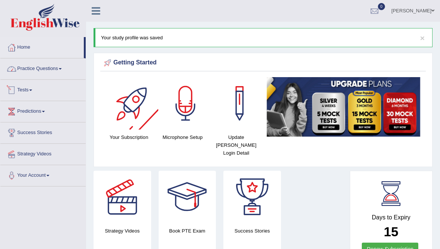
click at [58, 69] on link "Practice Questions" at bounding box center [42, 67] width 85 height 19
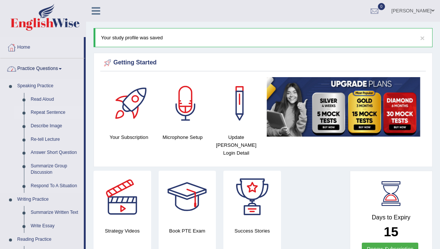
scroll to position [5, 0]
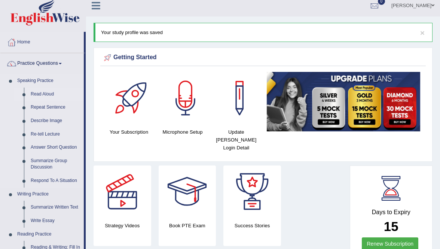
click at [43, 95] on link "Read Aloud" at bounding box center [55, 94] width 57 height 13
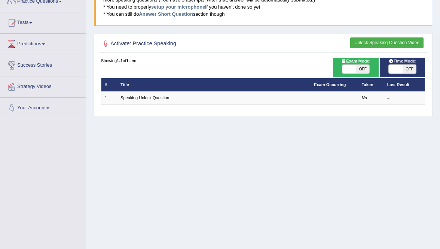
scroll to position [66, 0]
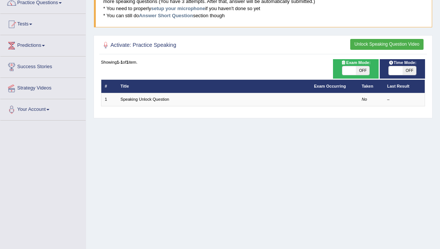
click at [367, 46] on button "Unlock Speaking Question Video" at bounding box center [386, 44] width 73 height 11
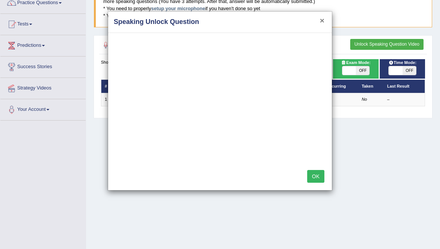
click at [320, 22] on button "×" at bounding box center [322, 20] width 4 height 8
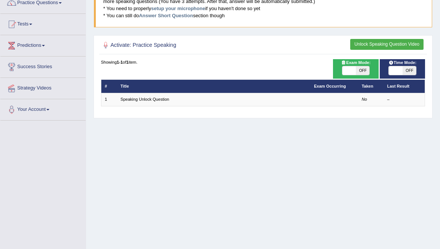
scroll to position [0, 0]
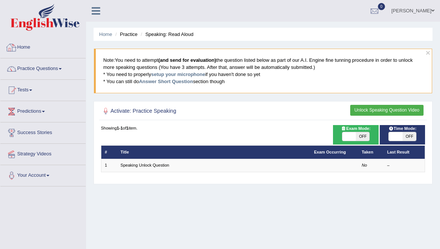
click at [24, 46] on link "Home" at bounding box center [42, 46] width 85 height 19
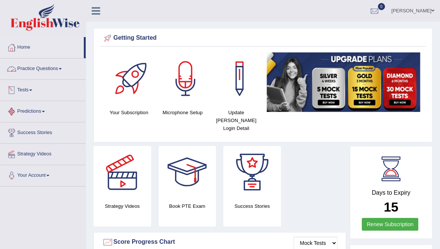
click at [28, 89] on link "Tests" at bounding box center [42, 89] width 85 height 19
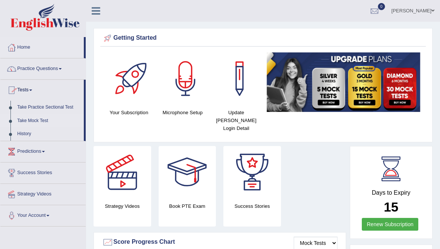
click at [42, 120] on link "Take Mock Test" at bounding box center [49, 120] width 70 height 13
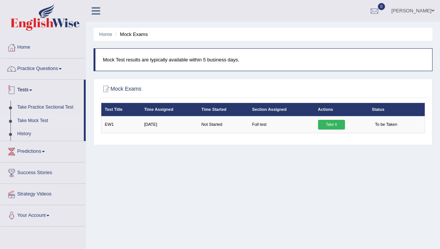
click at [27, 89] on link "Tests" at bounding box center [41, 89] width 83 height 19
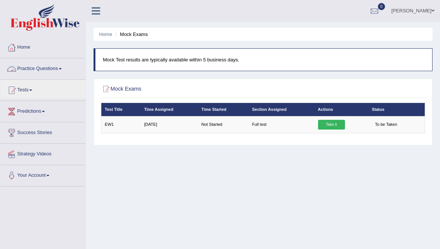
click at [54, 68] on link "Practice Questions" at bounding box center [42, 67] width 85 height 19
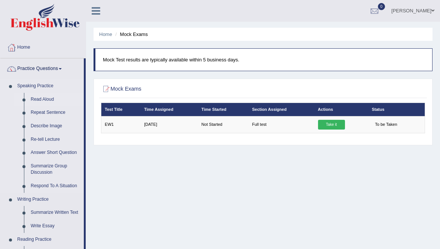
click at [35, 100] on link "Read Aloud" at bounding box center [55, 99] width 57 height 13
